Goal: Task Accomplishment & Management: Use online tool/utility

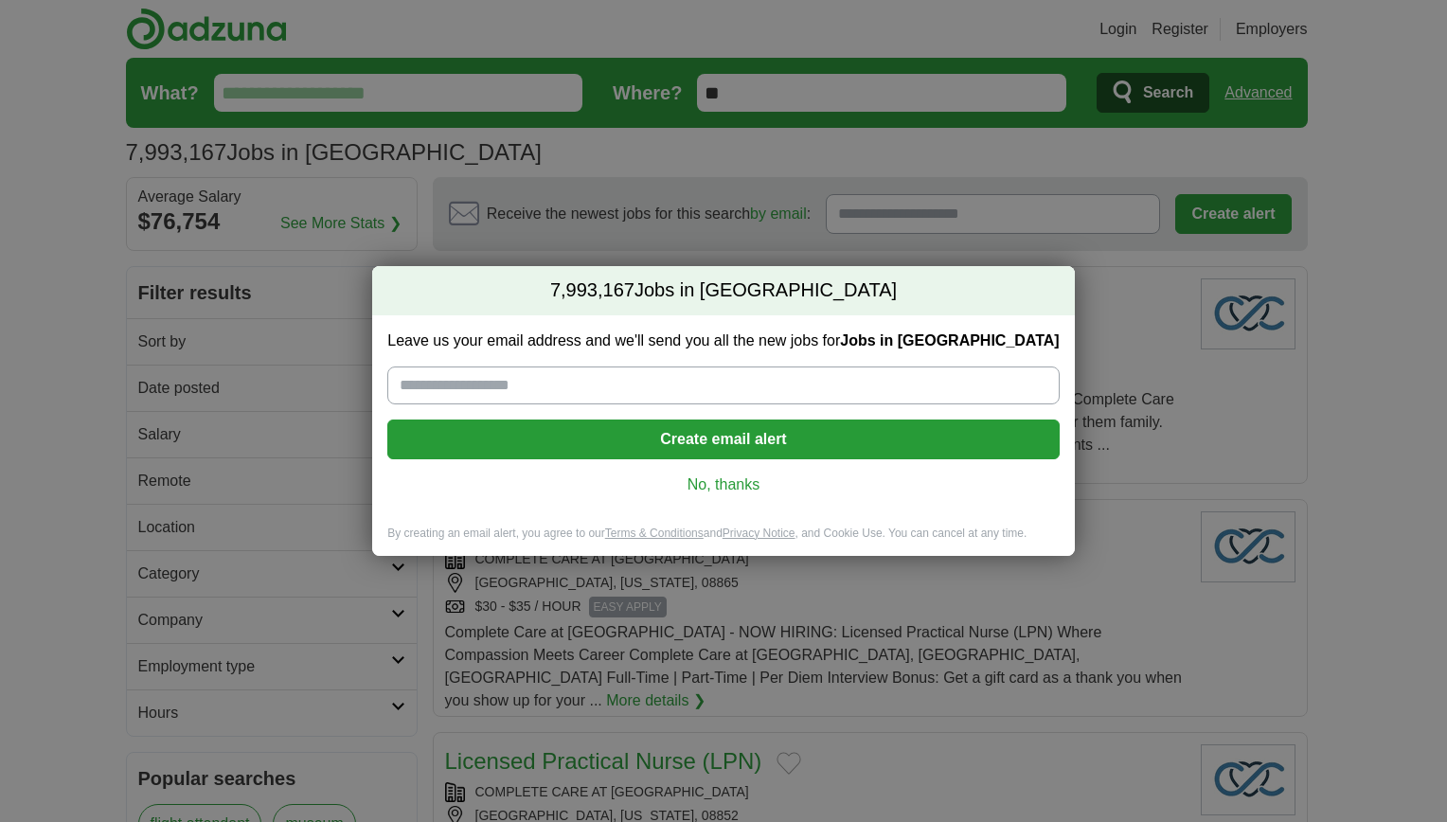
click at [731, 492] on link "No, thanks" at bounding box center [723, 484] width 641 height 21
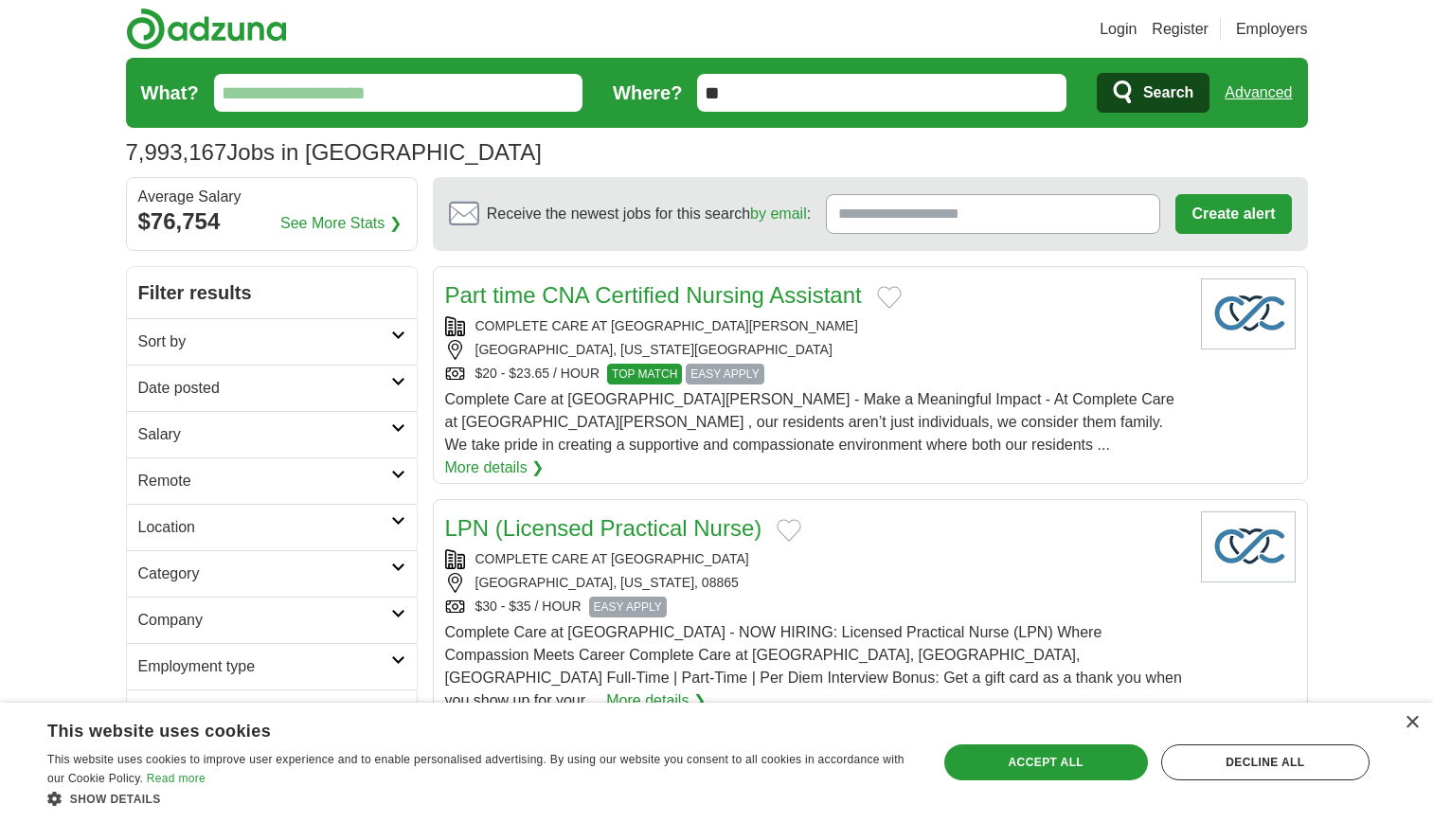
click at [495, 99] on input "What?" at bounding box center [398, 93] width 369 height 38
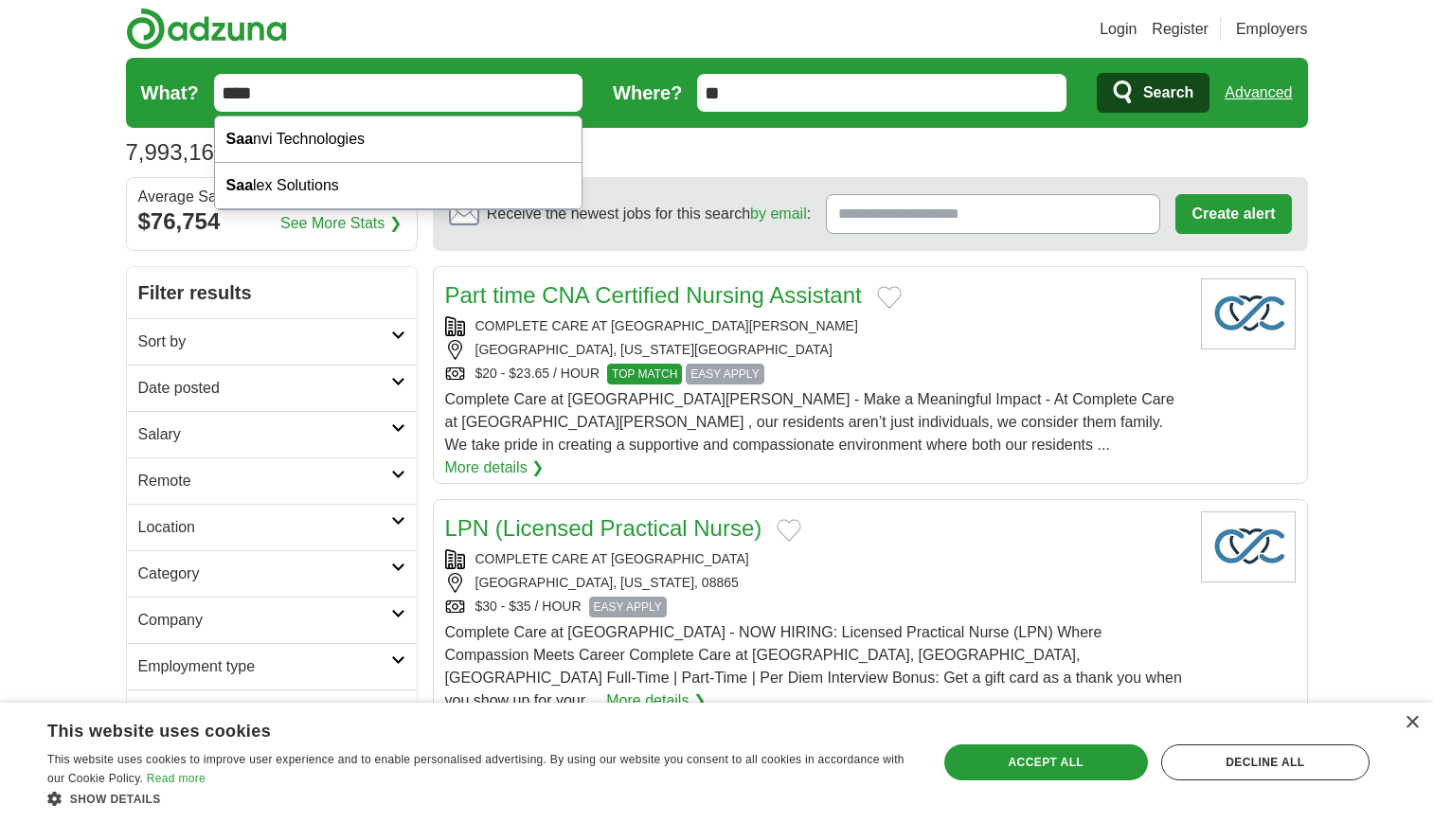
type input "****"
click at [1097, 73] on button "Search" at bounding box center [1153, 93] width 113 height 40
